Goal: Find specific page/section: Locate item on page

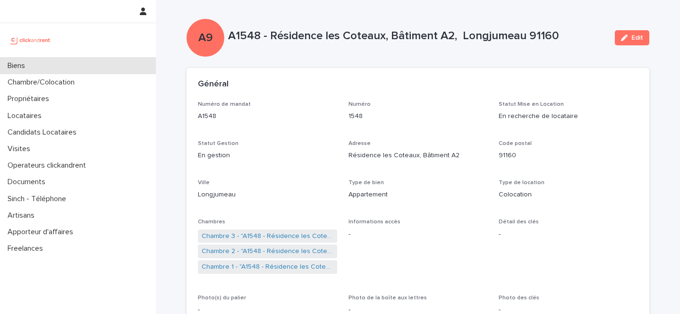
click at [70, 63] on div "Biens" at bounding box center [78, 66] width 156 height 17
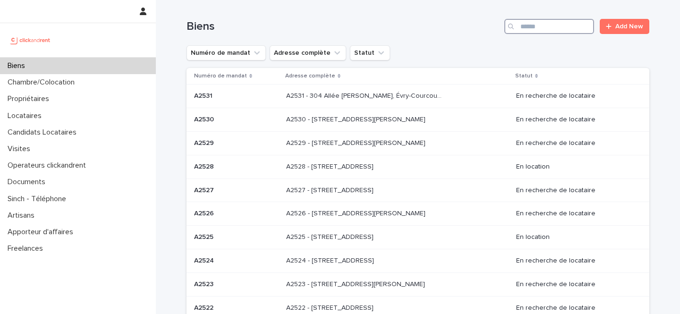
click at [564, 28] on input "Search" at bounding box center [550, 26] width 90 height 15
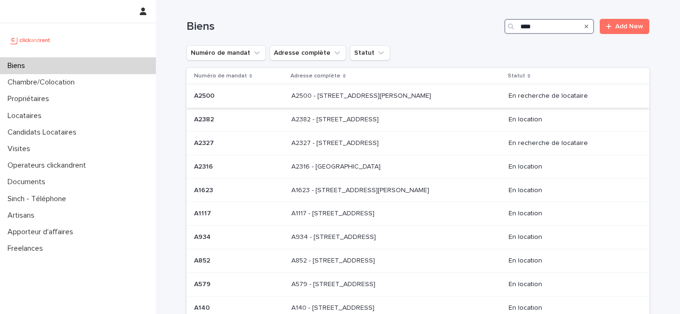
type input "****"
click at [362, 96] on p "A2500 - [STREET_ADDRESS][PERSON_NAME]" at bounding box center [363, 95] width 142 height 10
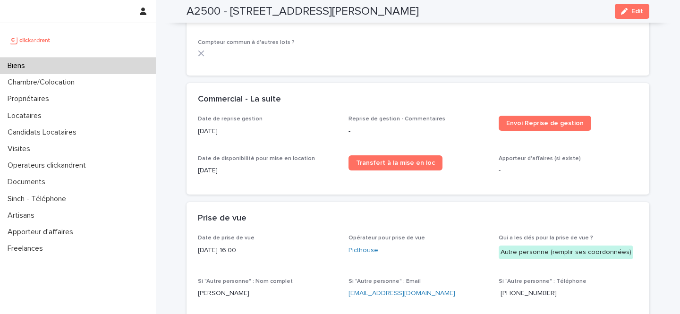
scroll to position [1275, 0]
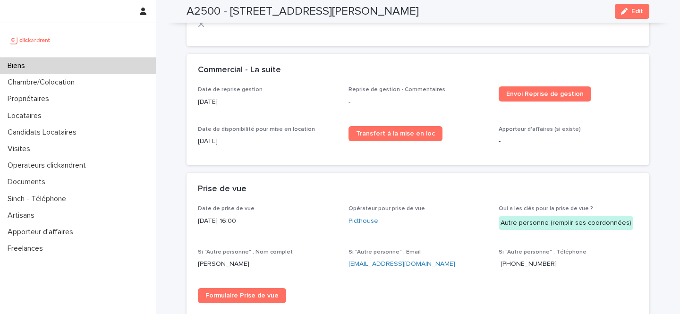
drag, startPoint x: 247, startPoint y: 215, endPoint x: 197, endPoint y: 216, distance: 49.7
click at [197, 216] on div "Date de prise de vue [DATE] 16:00 Opérateur pour prise de vue Picthouse Qui a l…" at bounding box center [418, 264] width 463 height 116
copy p "[DATE] 16:00"
